Goal: Navigation & Orientation: Understand site structure

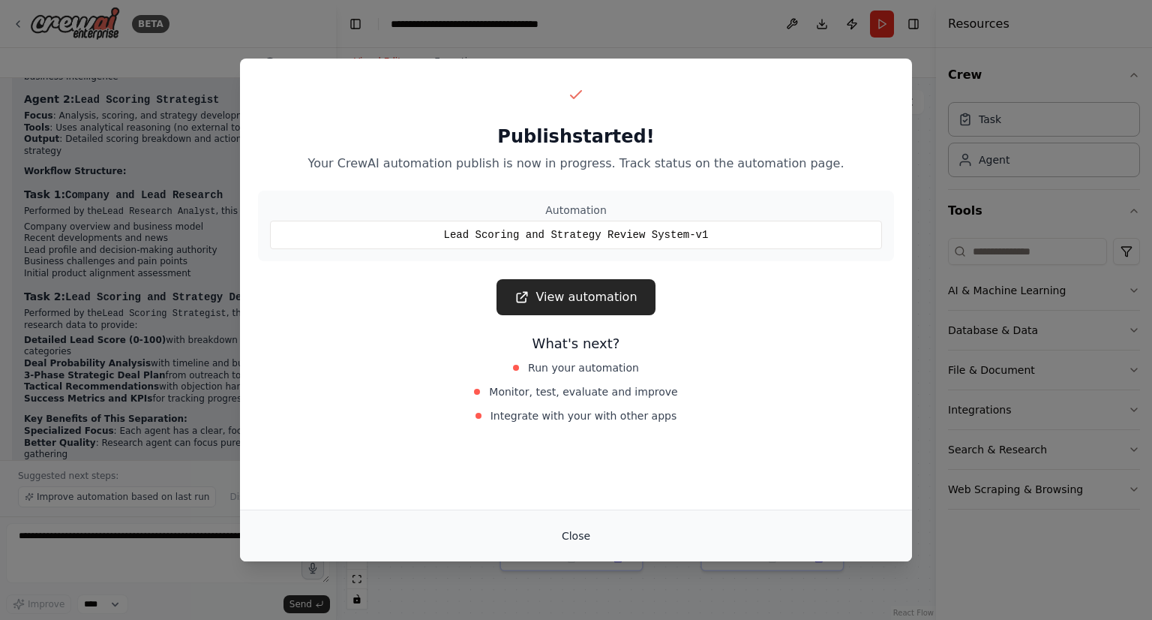
click at [574, 535] on button "Close" at bounding box center [576, 535] width 53 height 27
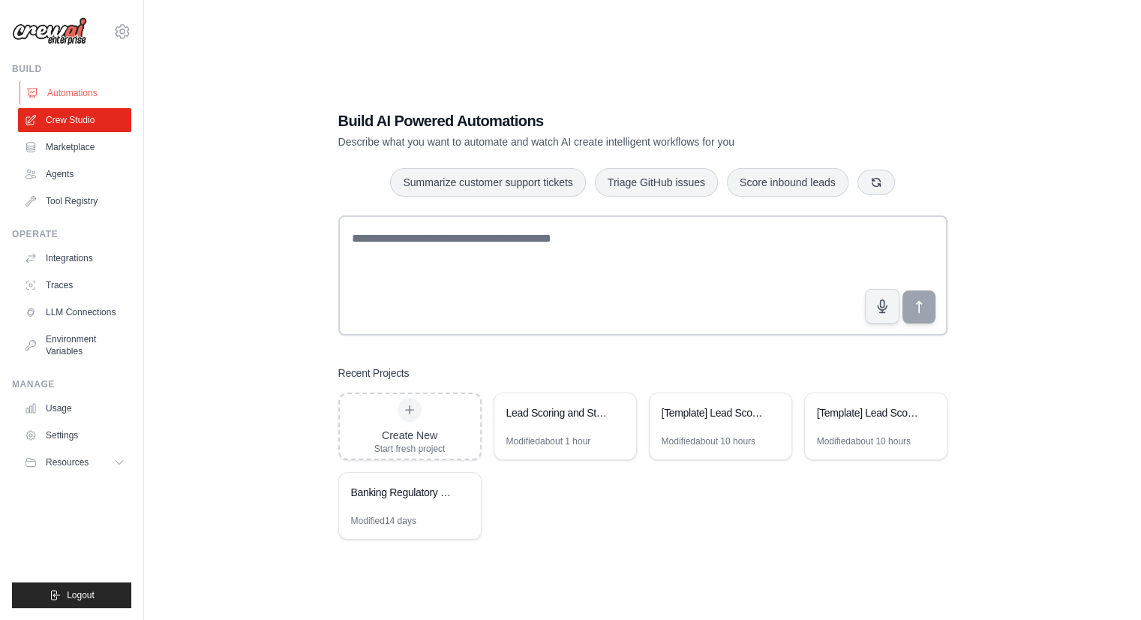
click at [57, 98] on link "Automations" at bounding box center [76, 93] width 113 height 24
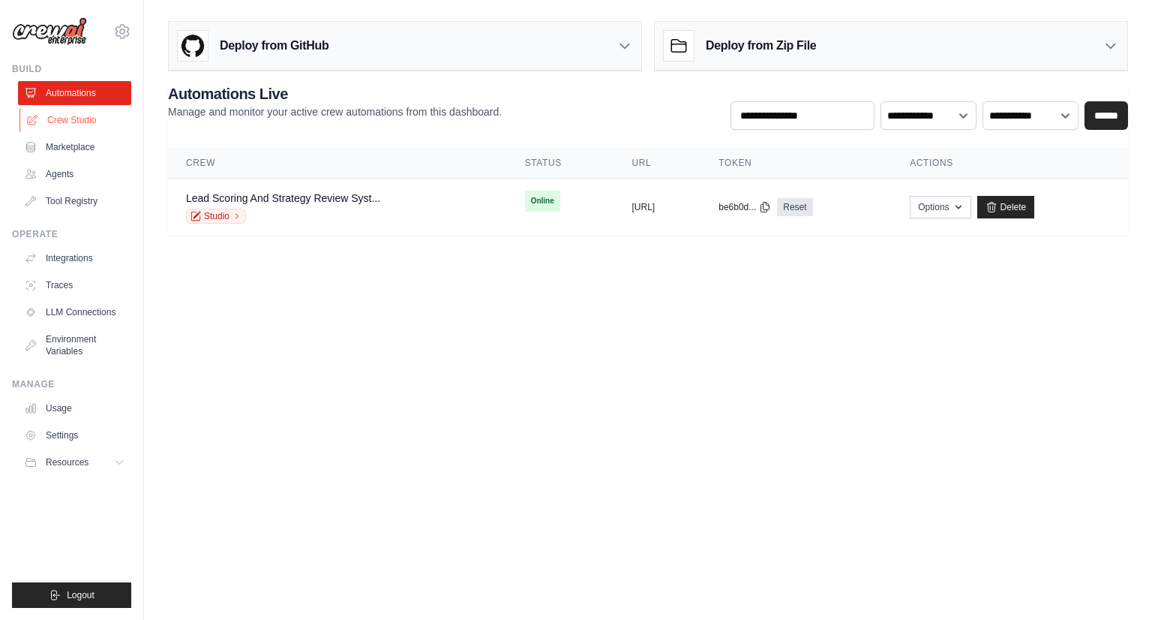
click at [67, 115] on link "Crew Studio" at bounding box center [76, 120] width 113 height 24
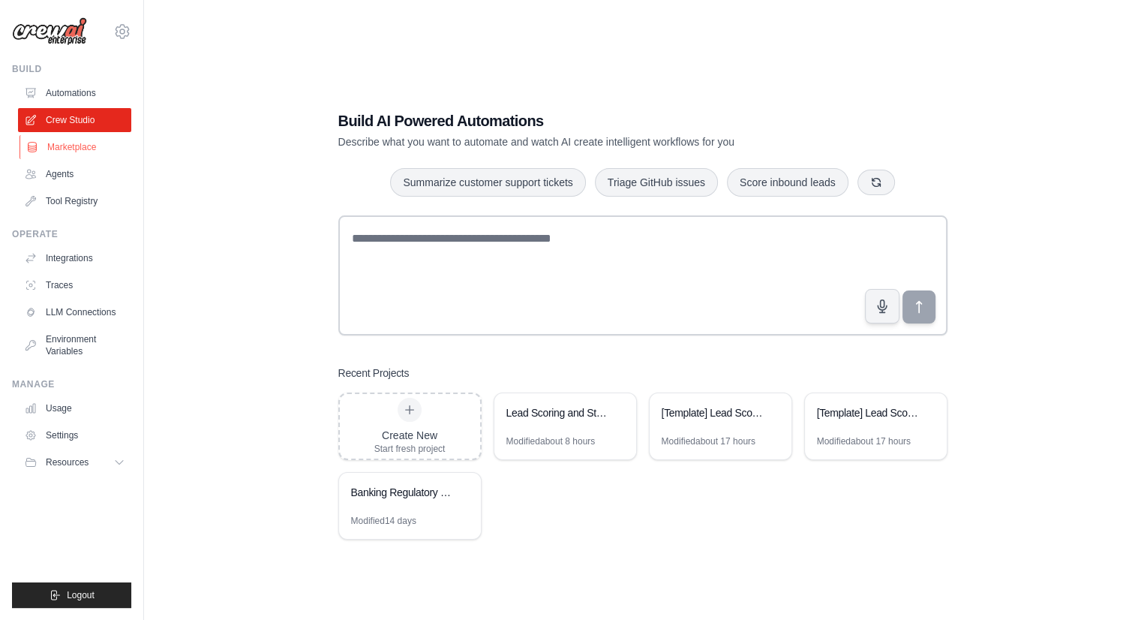
click at [60, 151] on link "Marketplace" at bounding box center [76, 147] width 113 height 24
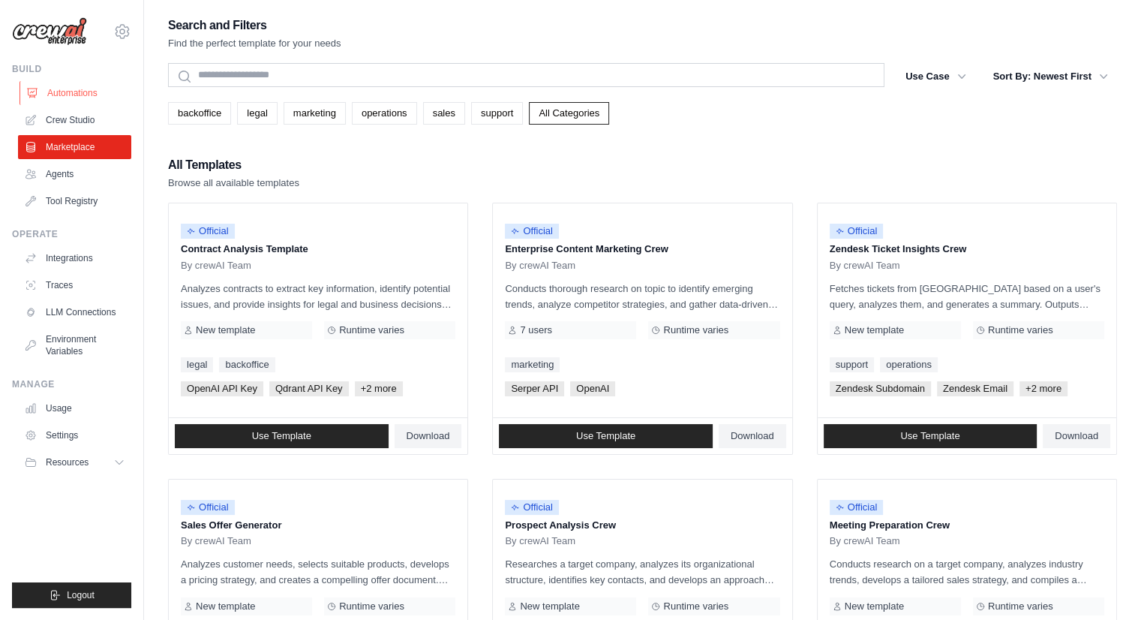
click at [68, 102] on link "Automations" at bounding box center [76, 93] width 113 height 24
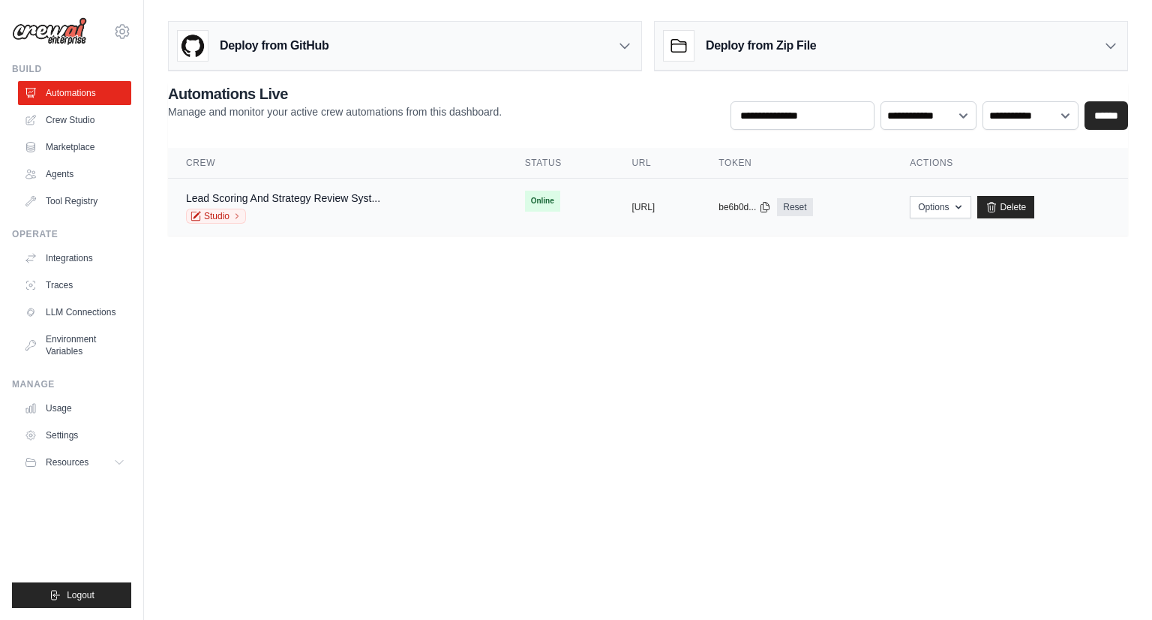
click at [335, 211] on div "Studio" at bounding box center [283, 216] width 194 height 15
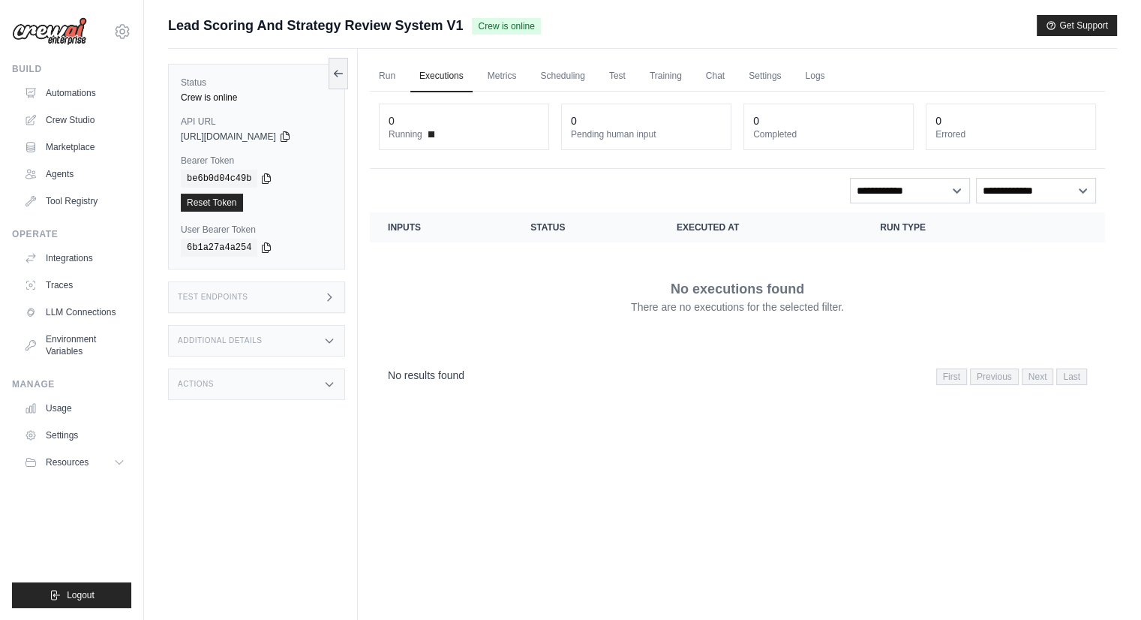
click at [257, 288] on div "Test Endpoints" at bounding box center [256, 297] width 177 height 32
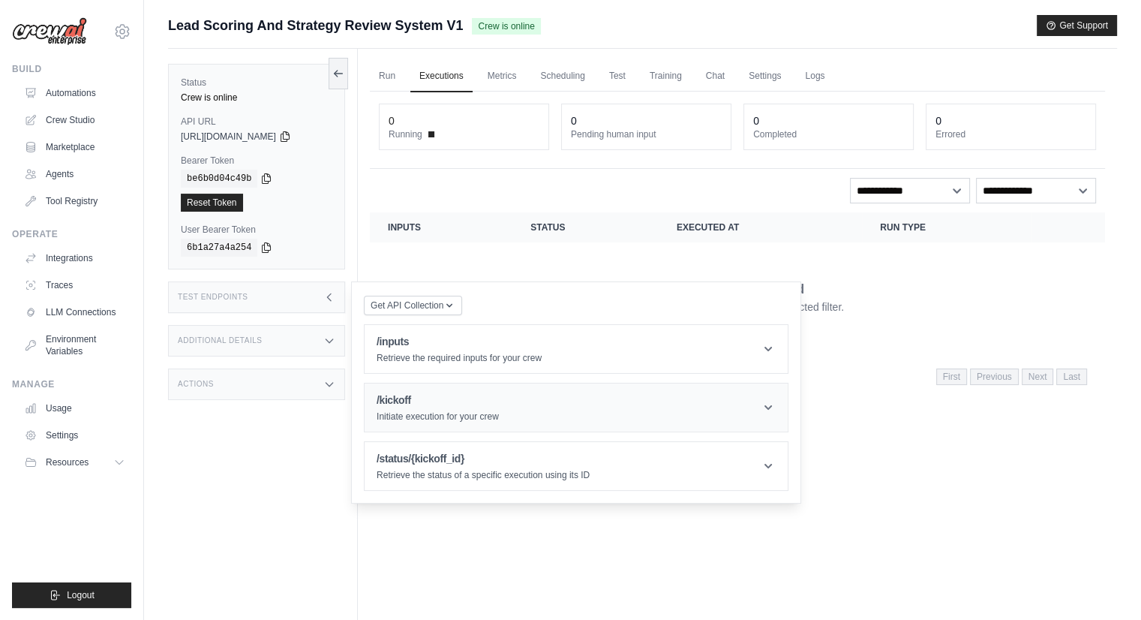
click at [432, 394] on h1 "/kickoff" at bounding box center [438, 399] width 122 height 15
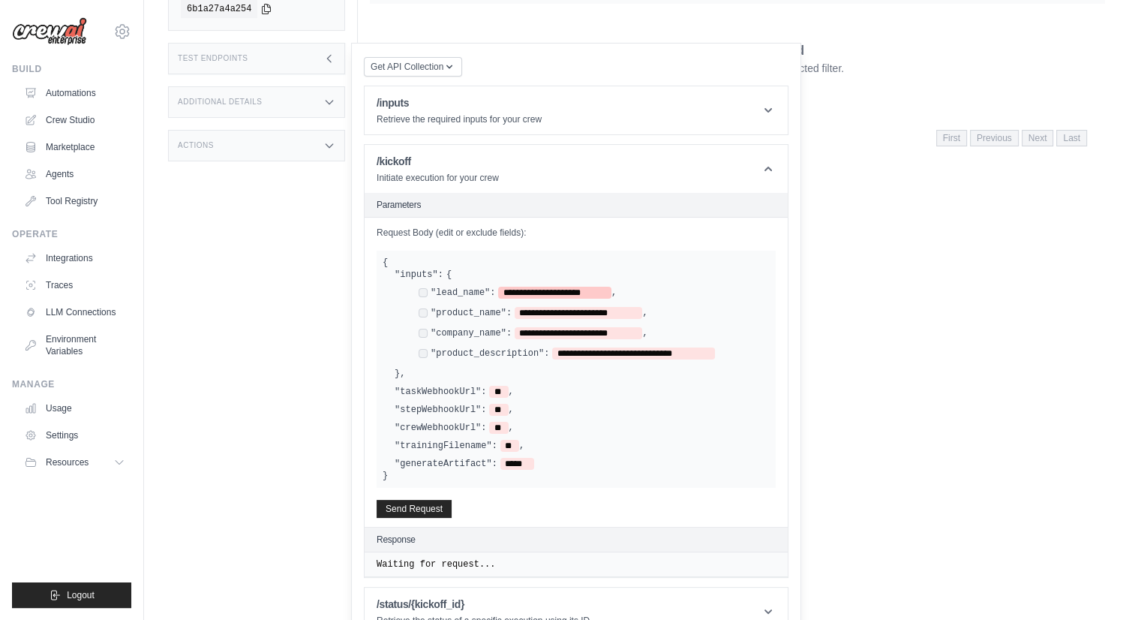
scroll to position [246, 0]
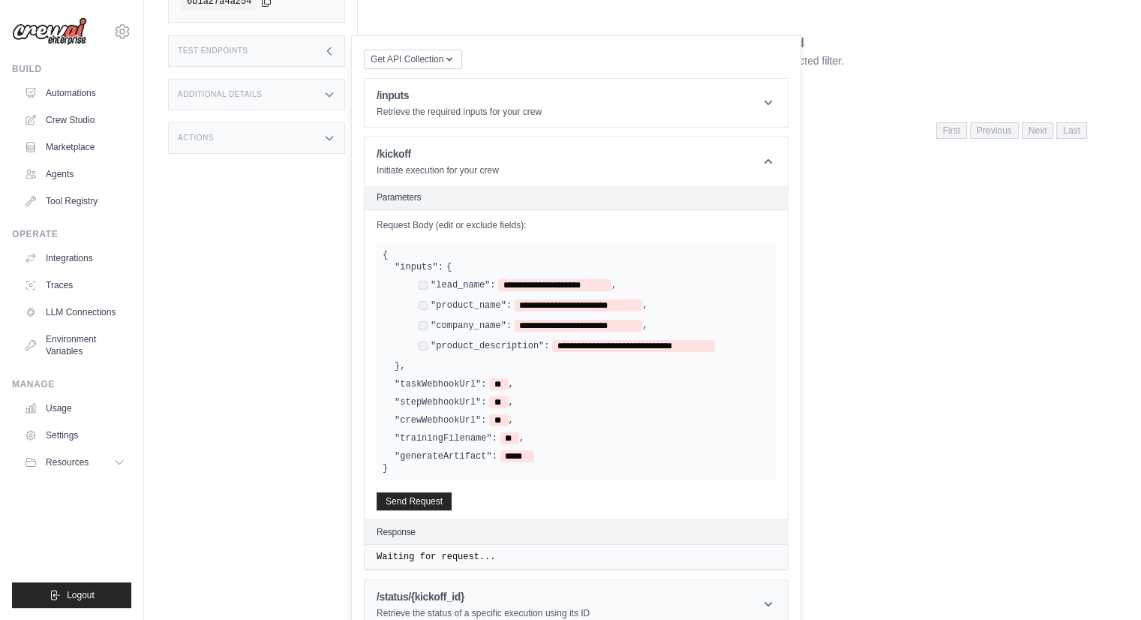
click at [462, 580] on header "/status/{kickoff_id} Retrieve the status of a specific execution using its ID" at bounding box center [576, 604] width 423 height 48
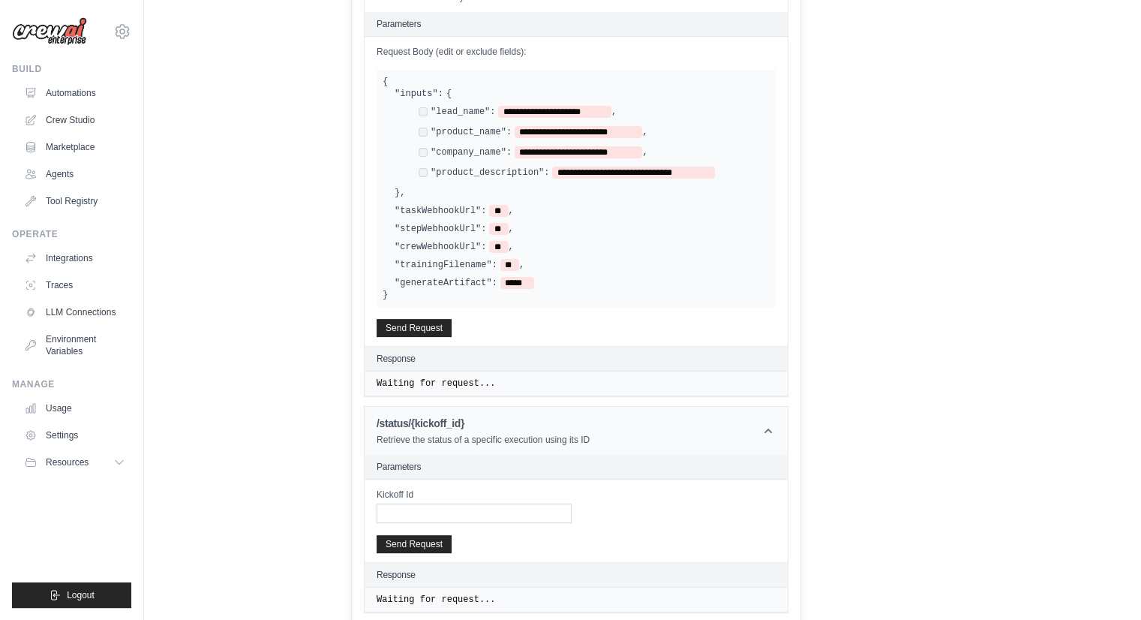
click at [518, 418] on h1 "/status/{kickoff_id}" at bounding box center [483, 423] width 213 height 15
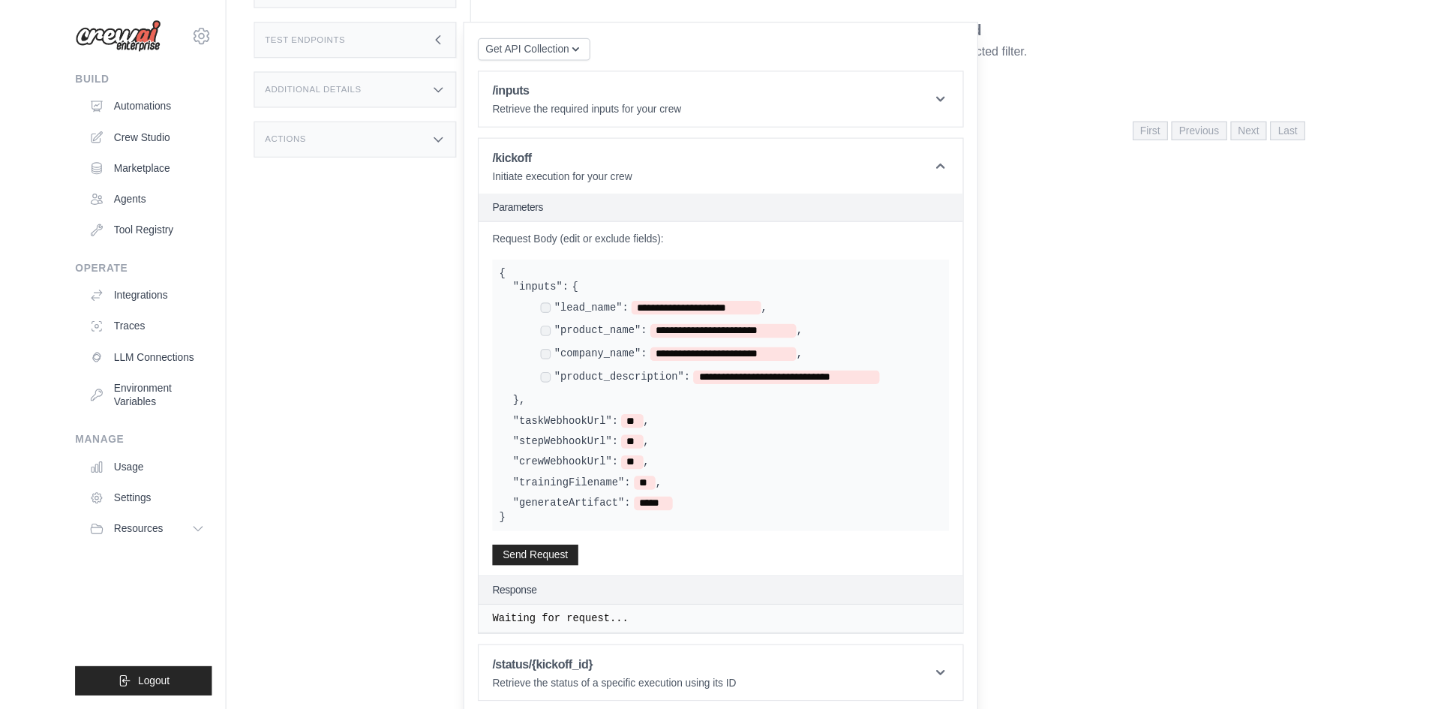
scroll to position [94, 0]
